Goal: Information Seeking & Learning: Learn about a topic

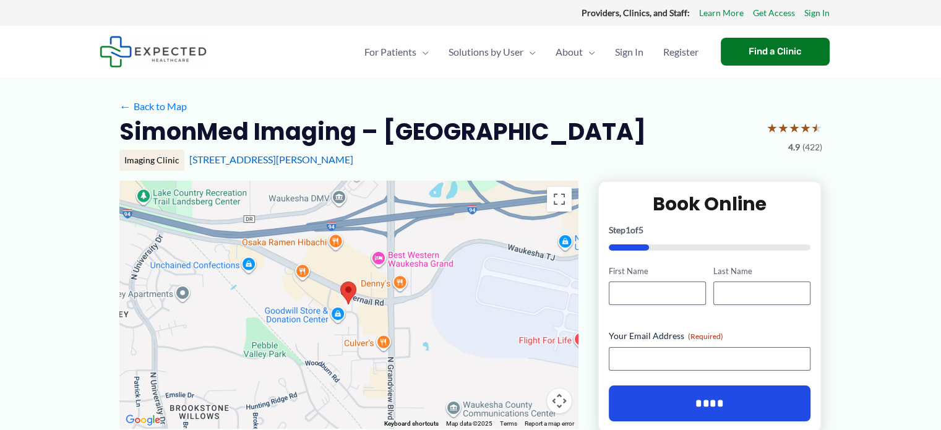
drag, startPoint x: 351, startPoint y: 286, endPoint x: 342, endPoint y: 293, distance: 12.4
click at [340, 281] on area at bounding box center [340, 281] width 0 height 0
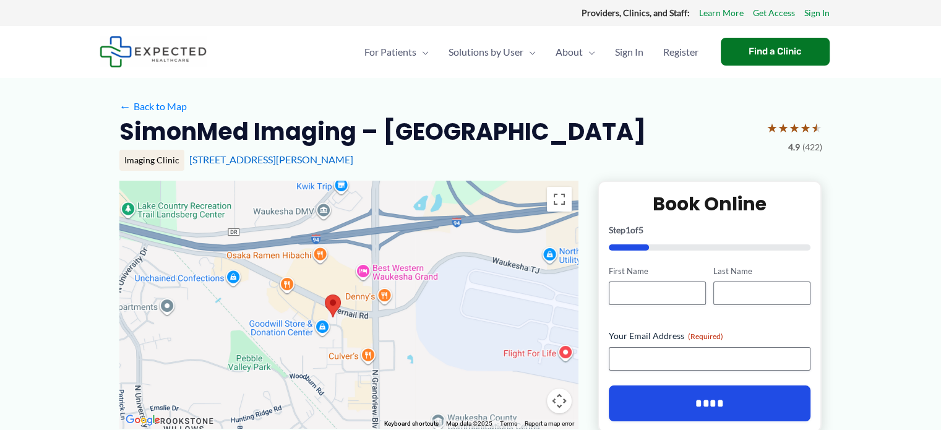
click at [325, 294] on area at bounding box center [325, 294] width 0 height 0
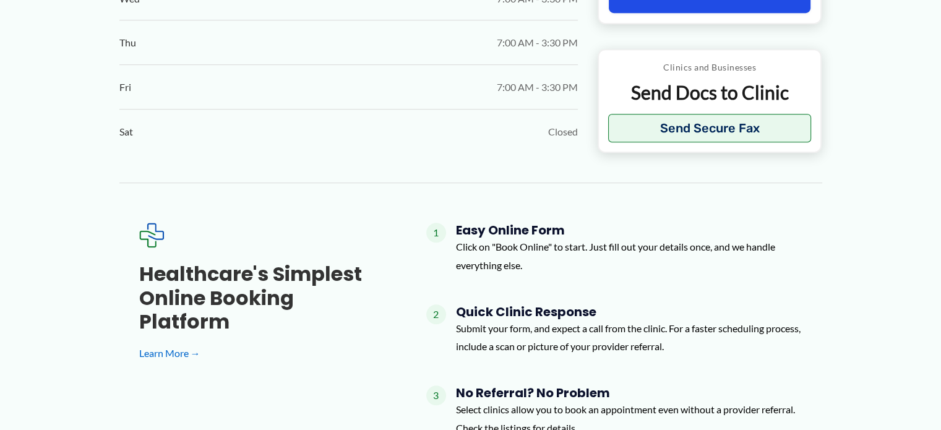
scroll to position [928, 0]
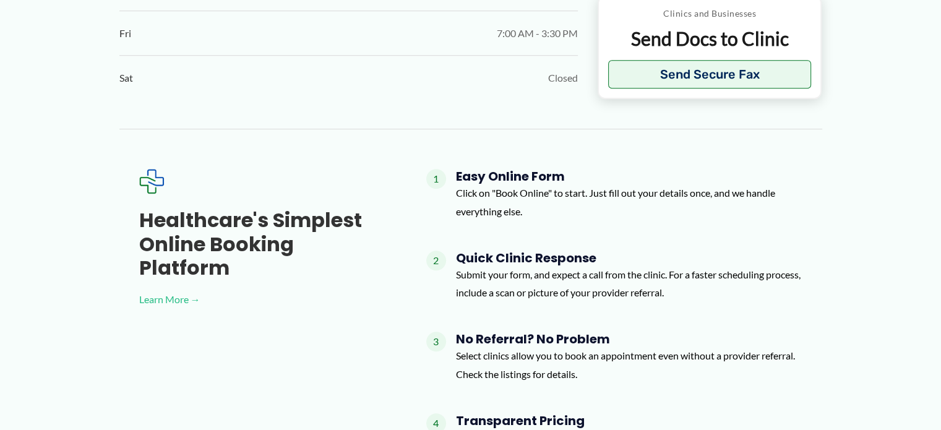
click at [177, 290] on link "Learn More →" at bounding box center [262, 299] width 247 height 19
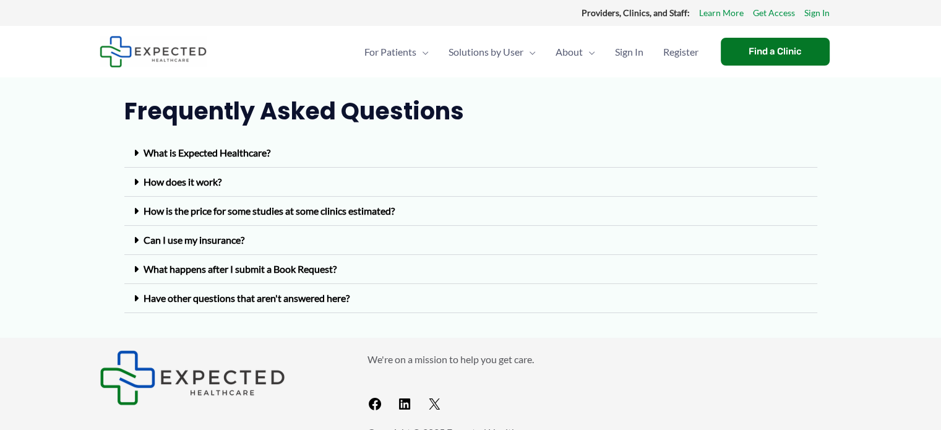
click at [201, 233] on div "Can I use my insurance?" at bounding box center [470, 240] width 693 height 29
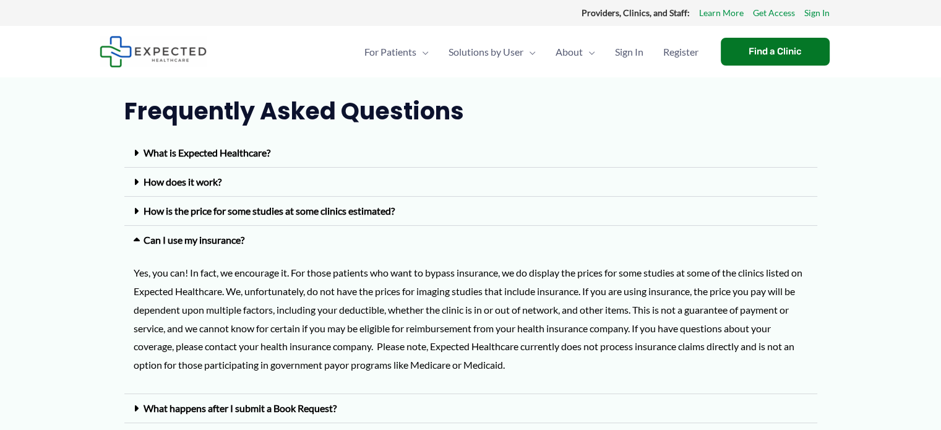
click at [206, 173] on div "How does it work?" at bounding box center [470, 182] width 693 height 29
